Goal: Find specific page/section: Find specific page/section

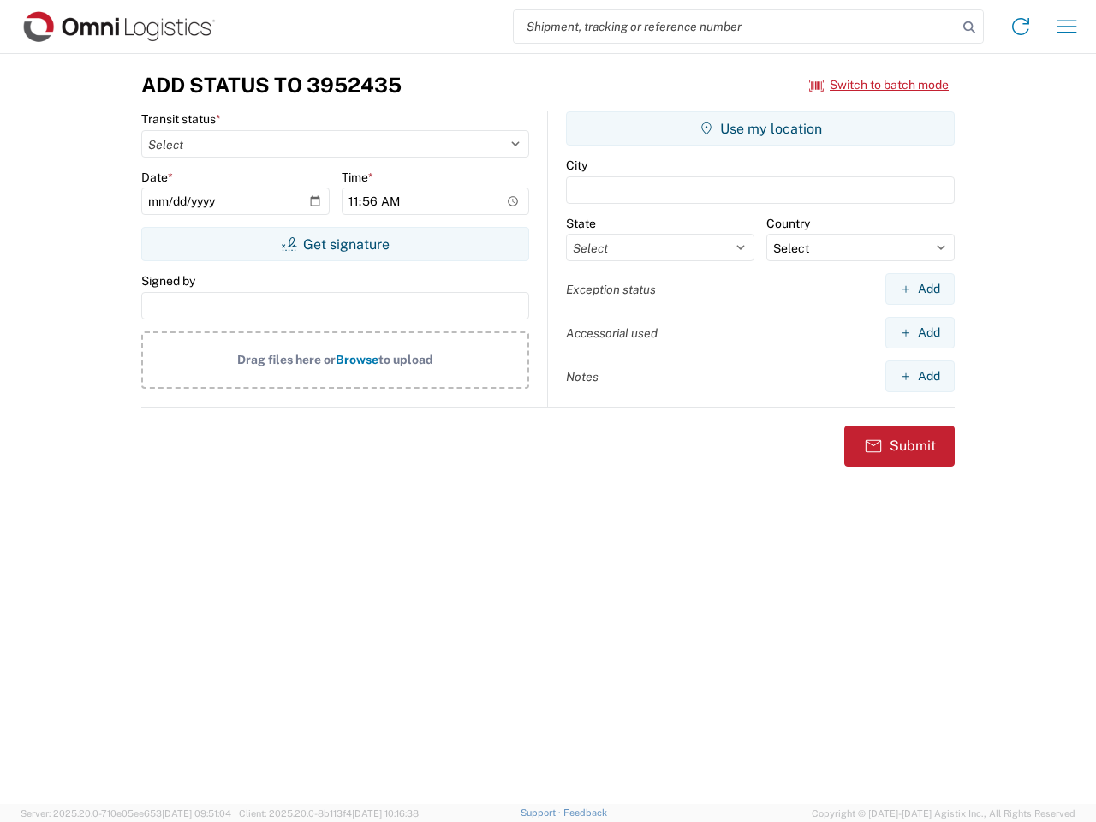
click at [736, 27] on input "search" at bounding box center [736, 26] width 444 height 33
click at [969, 27] on icon at bounding box center [969, 27] width 24 height 24
click at [1021, 27] on icon at bounding box center [1020, 26] width 27 height 27
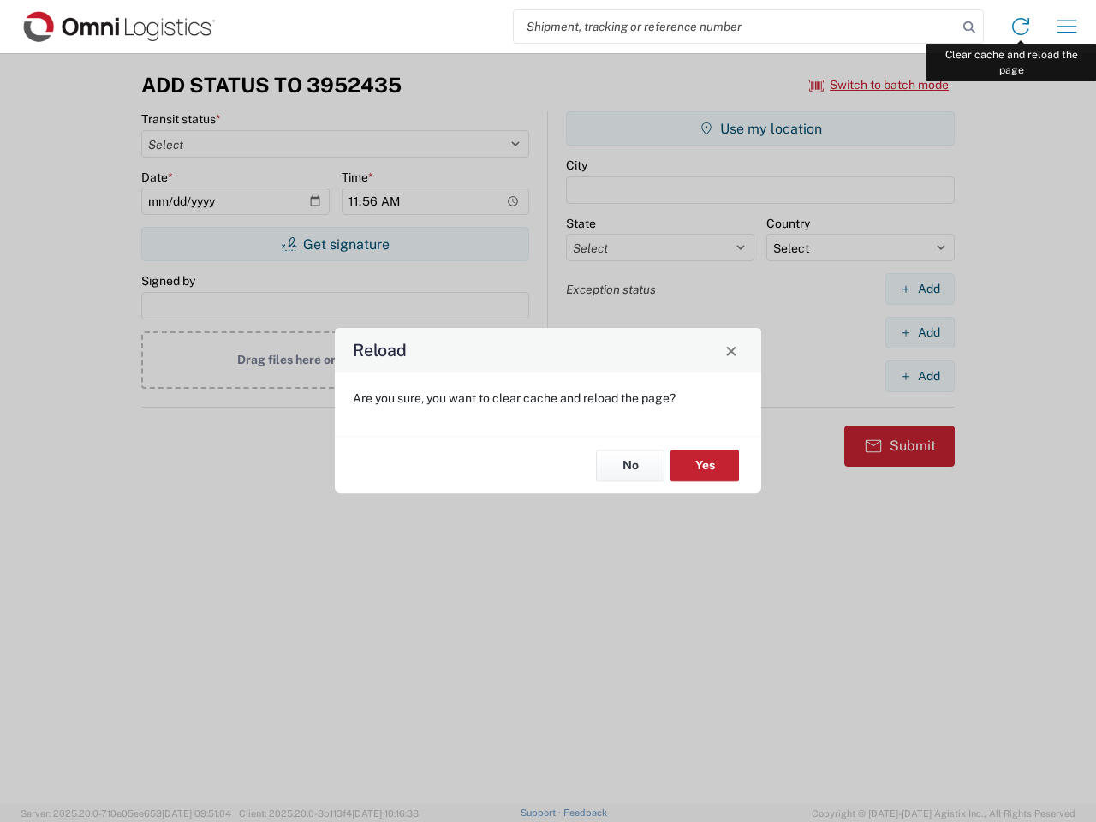
click at [1067, 27] on div "Reload Are you sure, you want to clear cache and reload the page? No Yes" at bounding box center [548, 411] width 1096 height 822
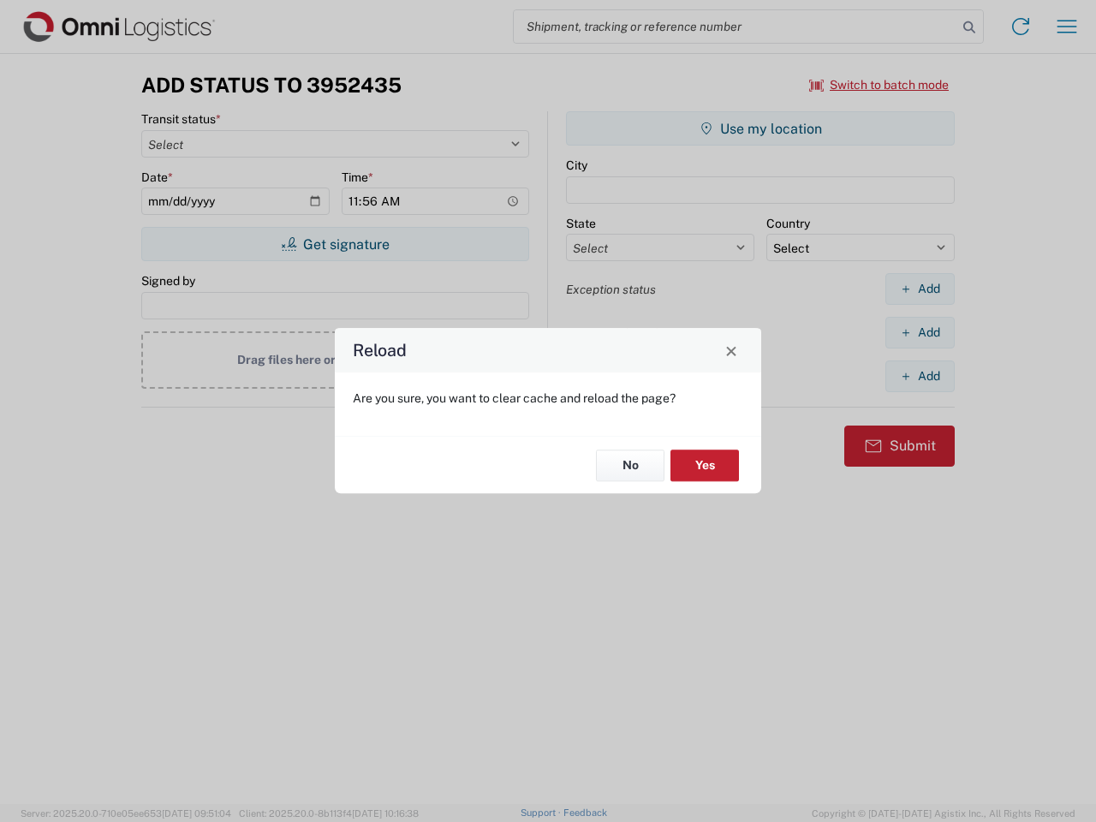
click at [879, 85] on div "Reload Are you sure, you want to clear cache and reload the page? No Yes" at bounding box center [548, 411] width 1096 height 822
click at [335, 244] on div "Reload Are you sure, you want to clear cache and reload the page? No Yes" at bounding box center [548, 411] width 1096 height 822
click at [760, 128] on div "Reload Are you sure, you want to clear cache and reload the page? No Yes" at bounding box center [548, 411] width 1096 height 822
click at [920, 289] on div "Reload Are you sure, you want to clear cache and reload the page? No Yes" at bounding box center [548, 411] width 1096 height 822
click at [920, 332] on div "Reload Are you sure, you want to clear cache and reload the page? No Yes" at bounding box center [548, 411] width 1096 height 822
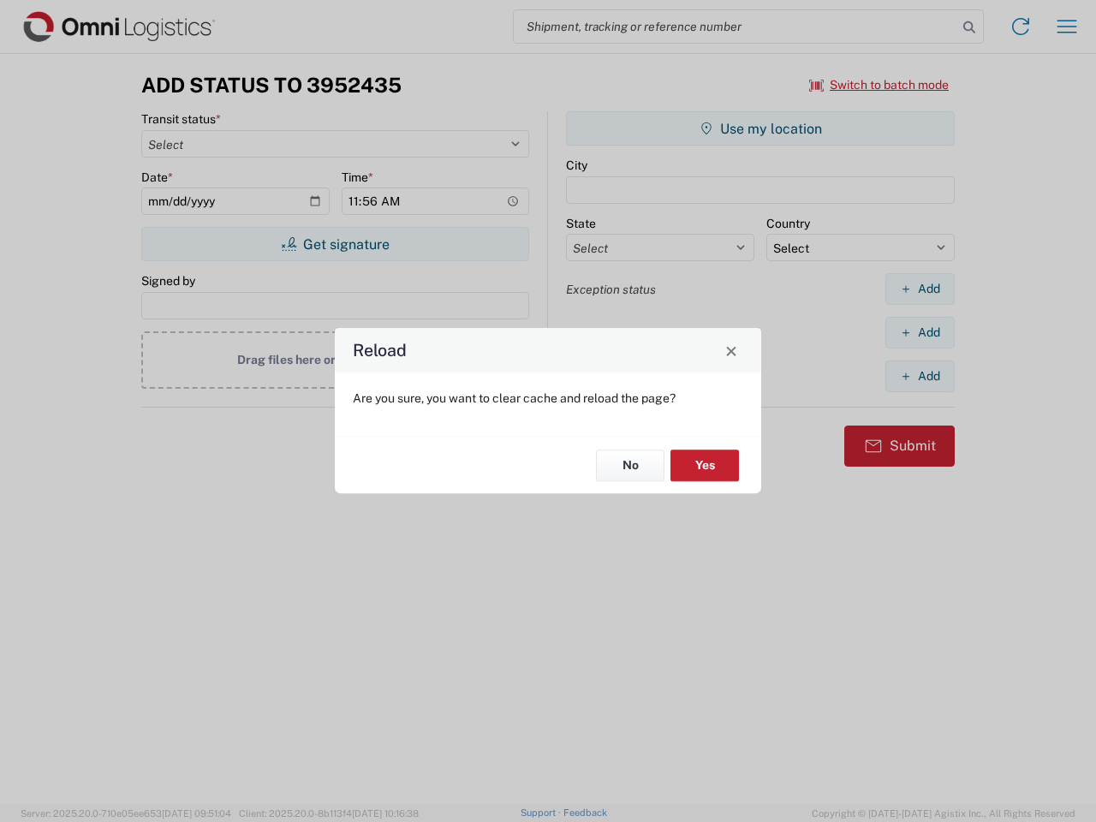
click at [920, 376] on div "Reload Are you sure, you want to clear cache and reload the page? No Yes" at bounding box center [548, 411] width 1096 height 822
